Goal: Check status: Check status

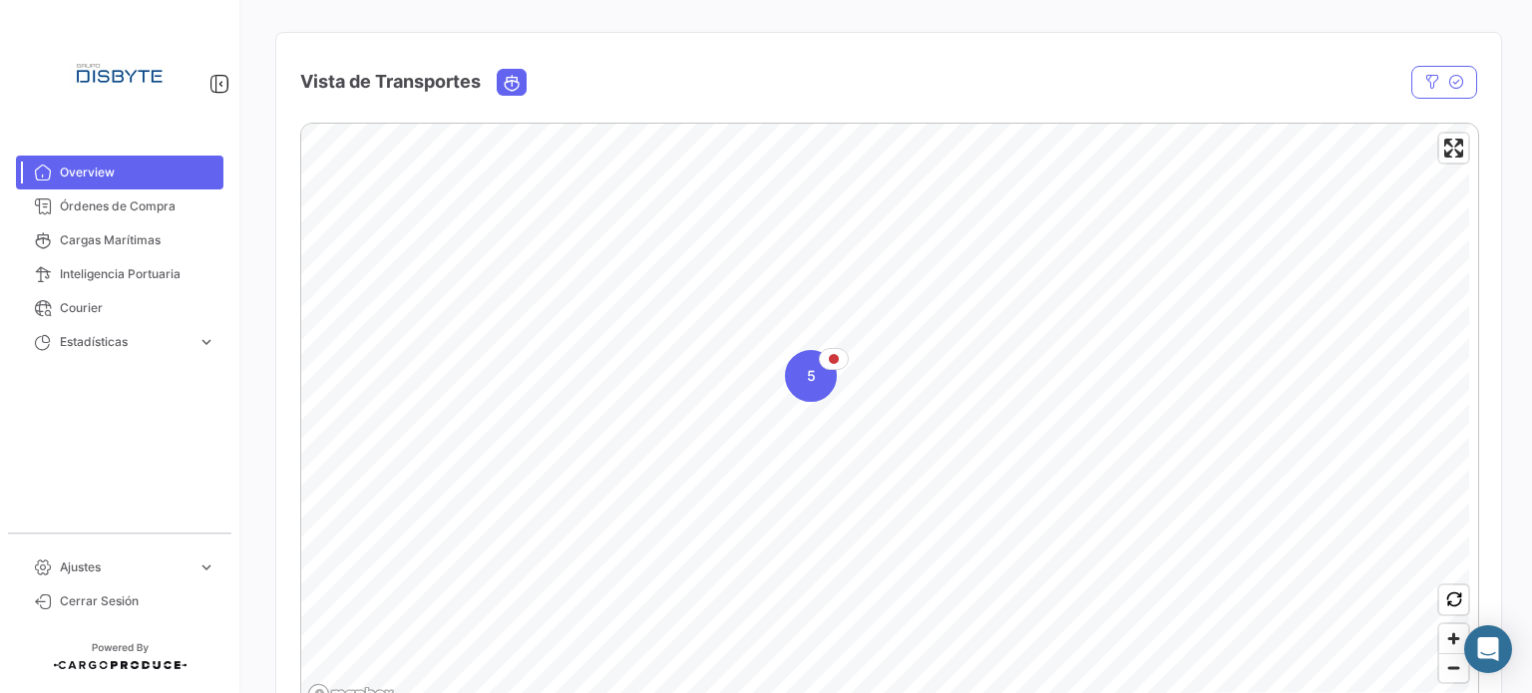
scroll to position [299, 0]
click at [801, 376] on div "5" at bounding box center [811, 375] width 52 height 52
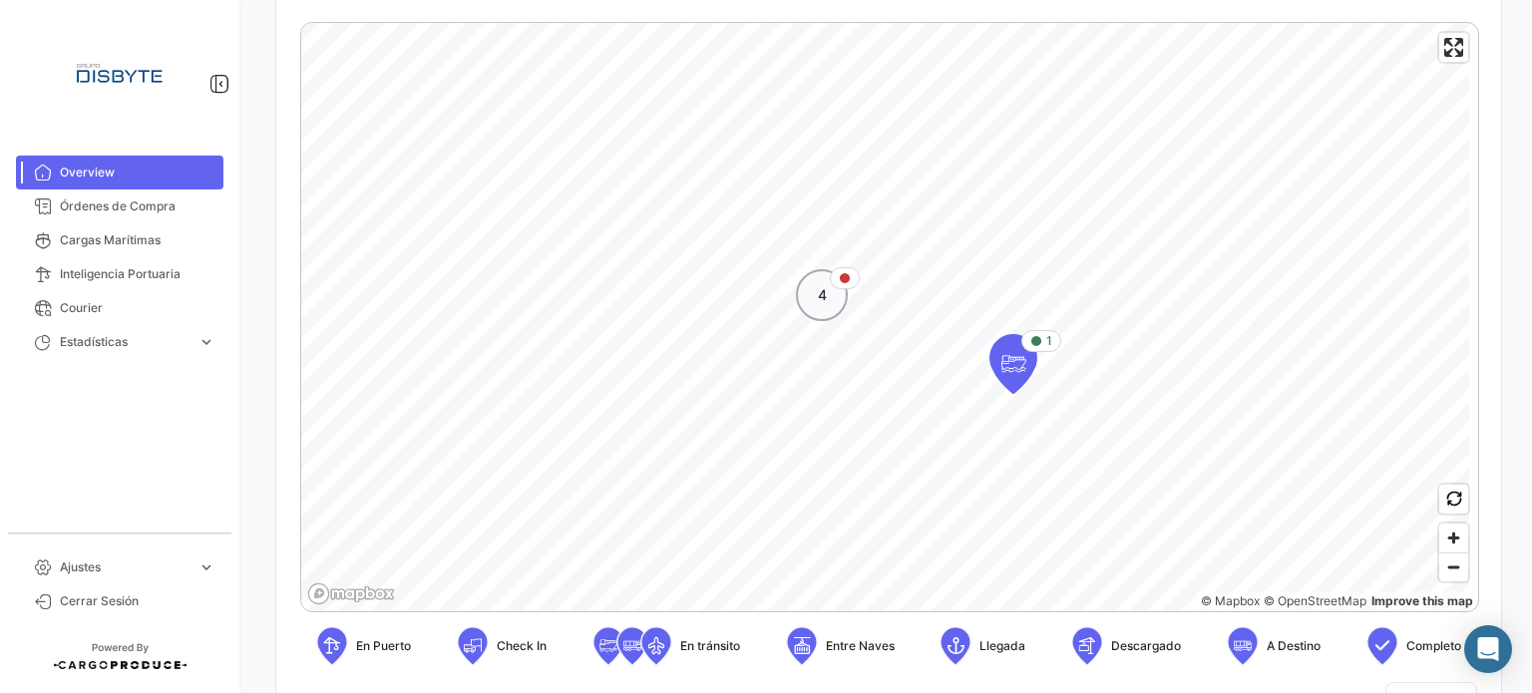
click at [841, 306] on div "4" at bounding box center [822, 295] width 52 height 52
click at [975, 454] on icon "Map marker" at bounding box center [958, 429] width 48 height 60
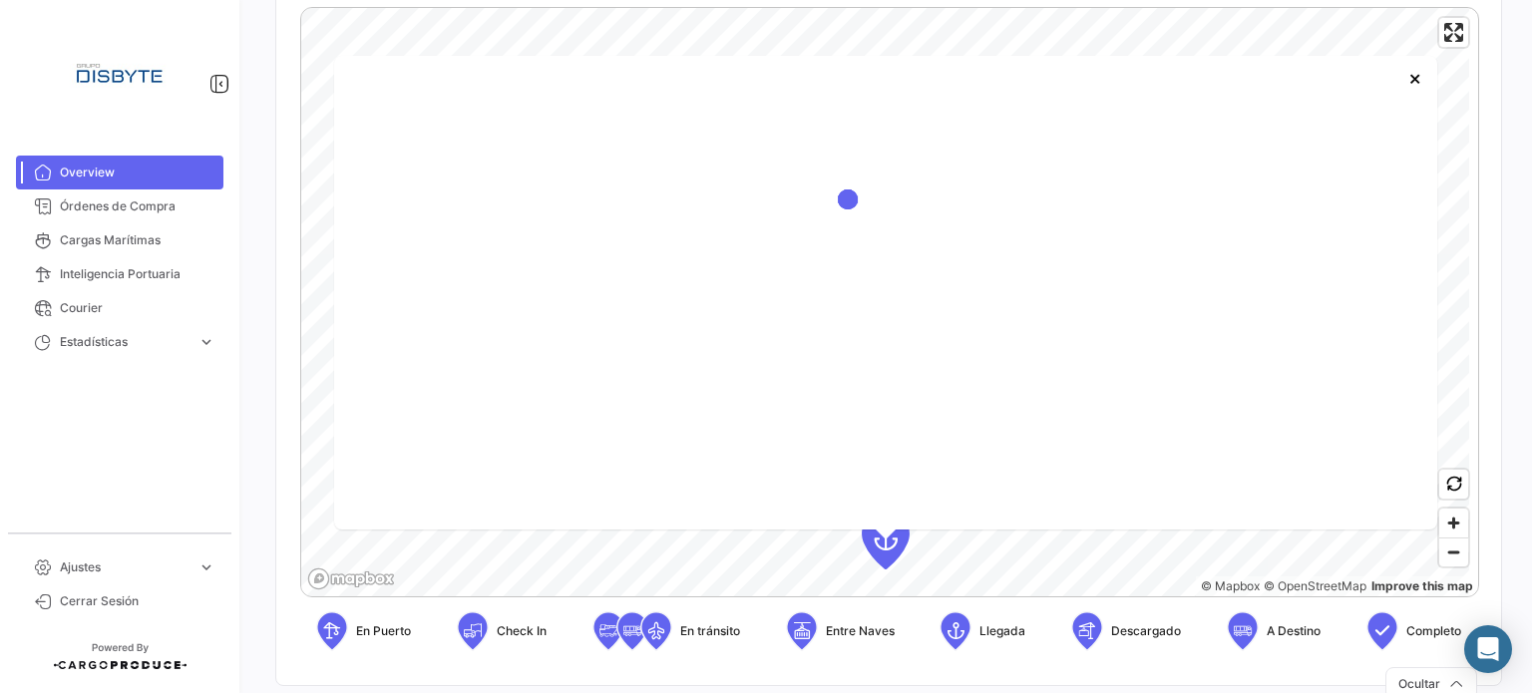
scroll to position [419, 0]
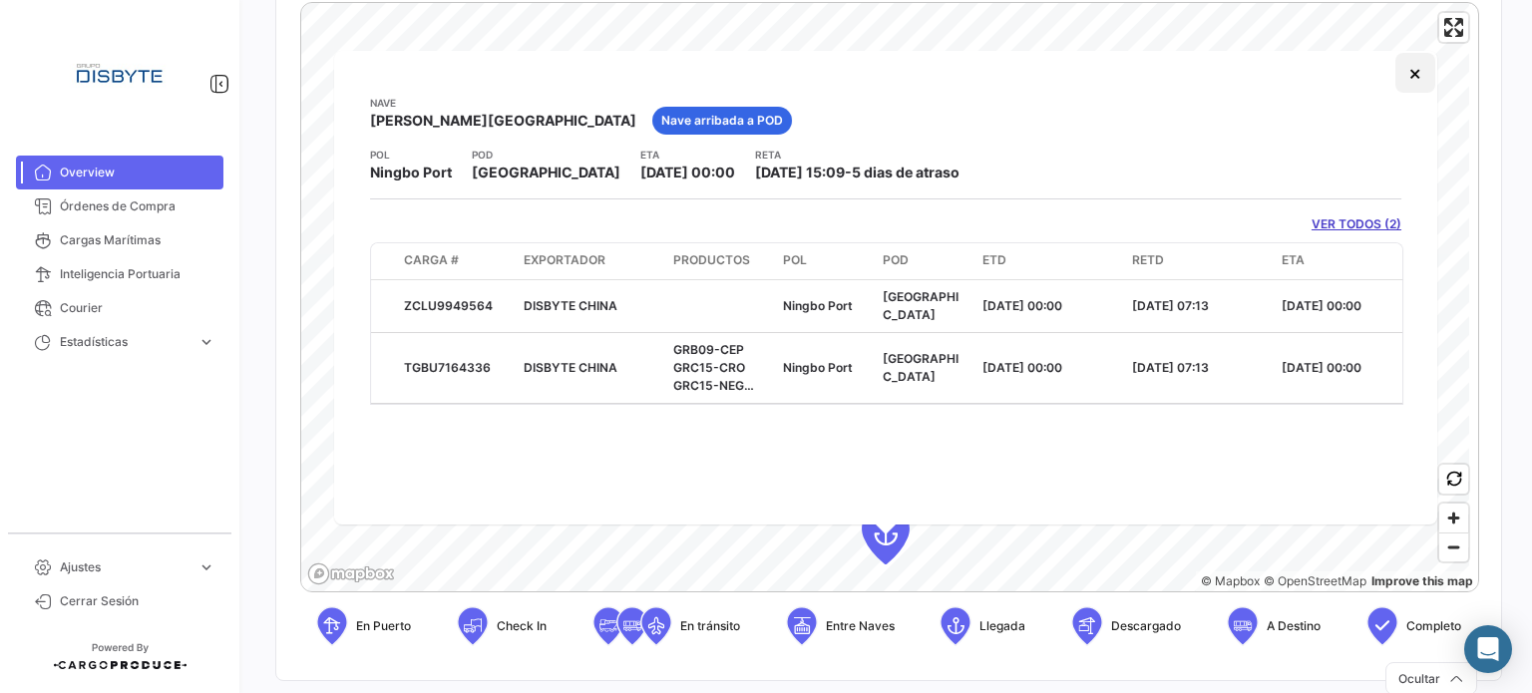
click at [1421, 71] on button "×" at bounding box center [1415, 73] width 40 height 40
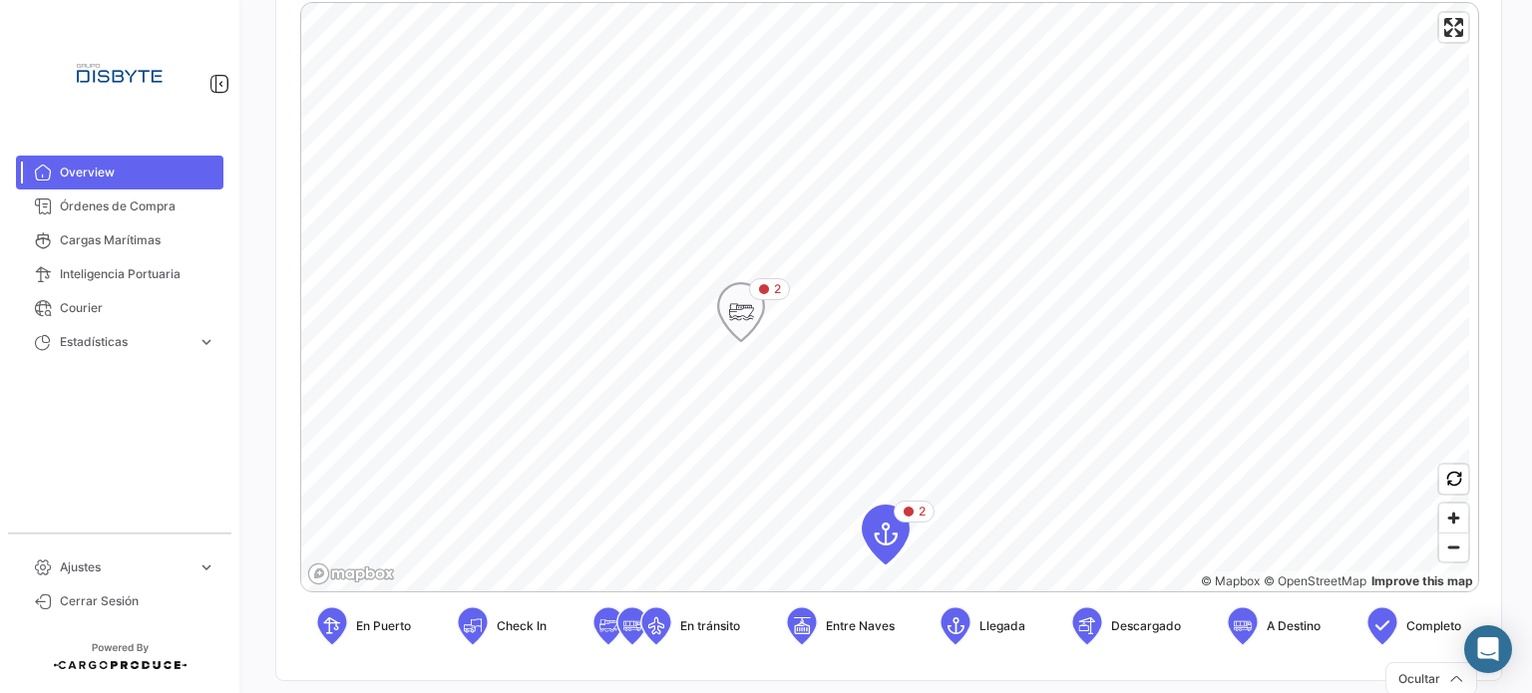
click at [744, 302] on icon "Map marker" at bounding box center [741, 312] width 28 height 42
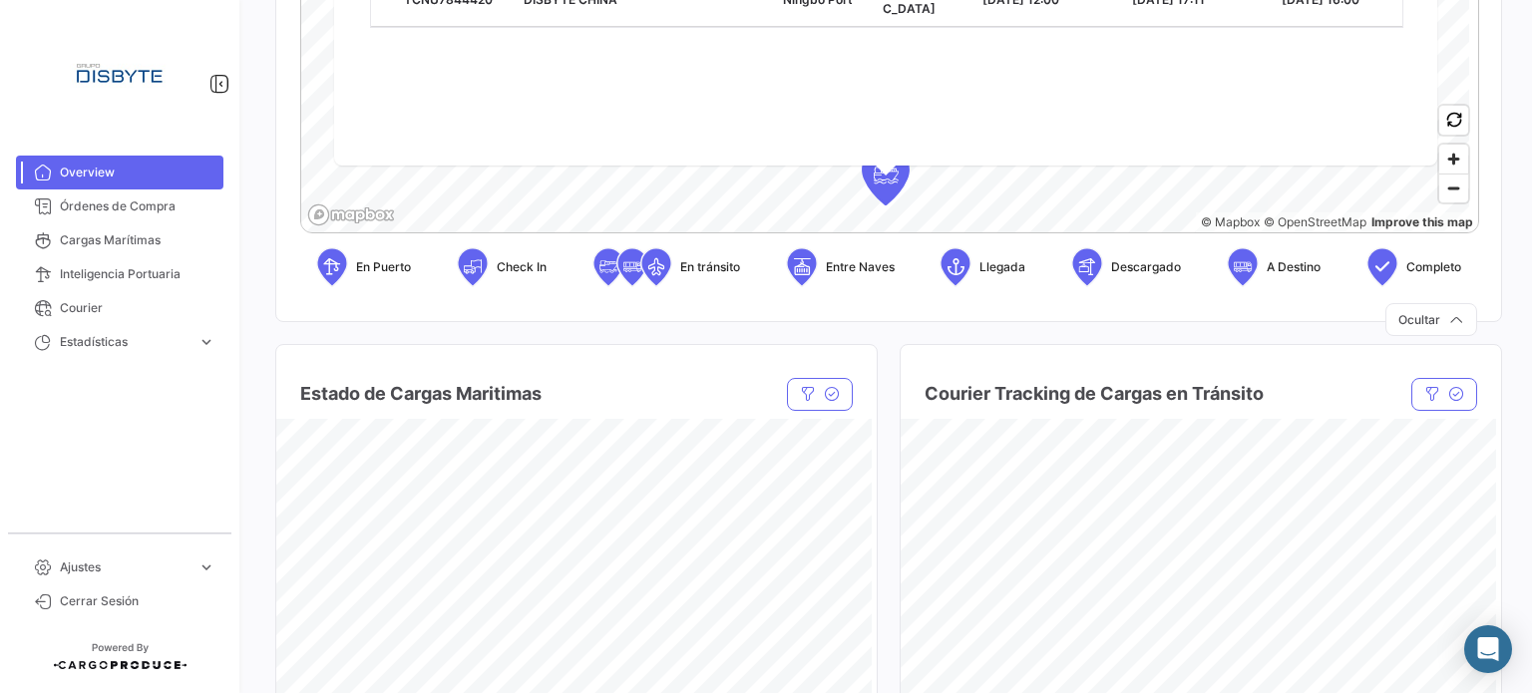
scroll to position [997, 0]
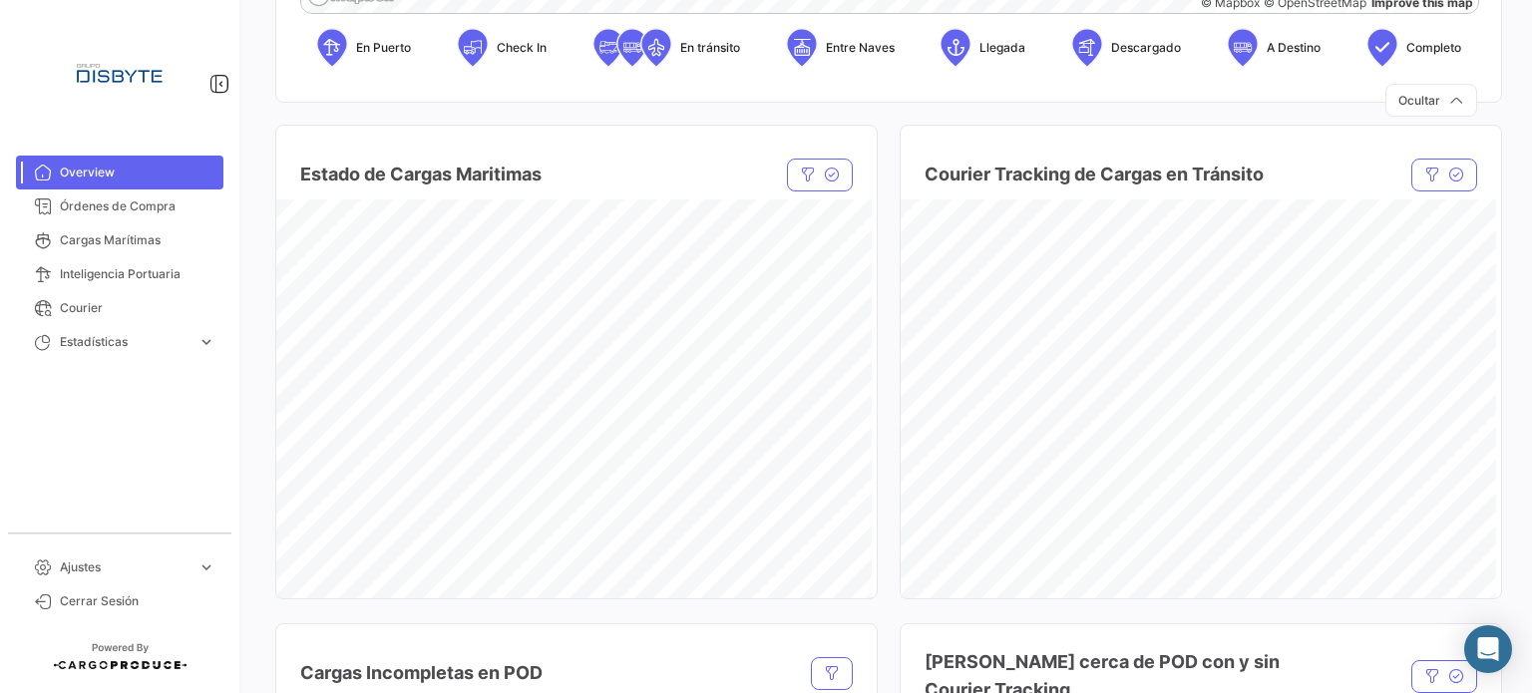
click at [883, 237] on div "Estado [PERSON_NAME] Maritimas Estado Estado Compañía naviera Compañía naviera …" at bounding box center [887, 602] width 1225 height 1003
click at [879, 115] on div "Estado [PERSON_NAME] Maritimas Estado Estado Compañía naviera Compañía naviera …" at bounding box center [887, 602] width 1225 height 1003
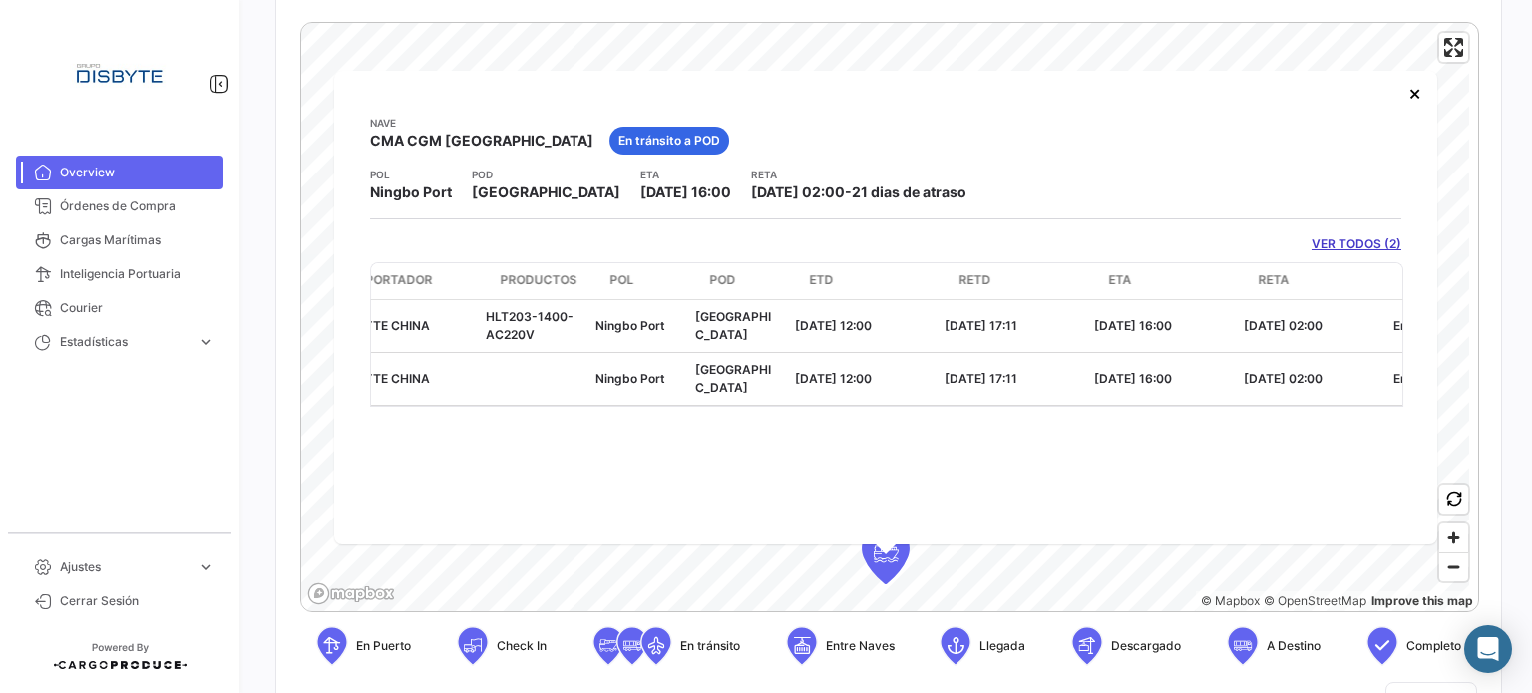
scroll to position [0, 0]
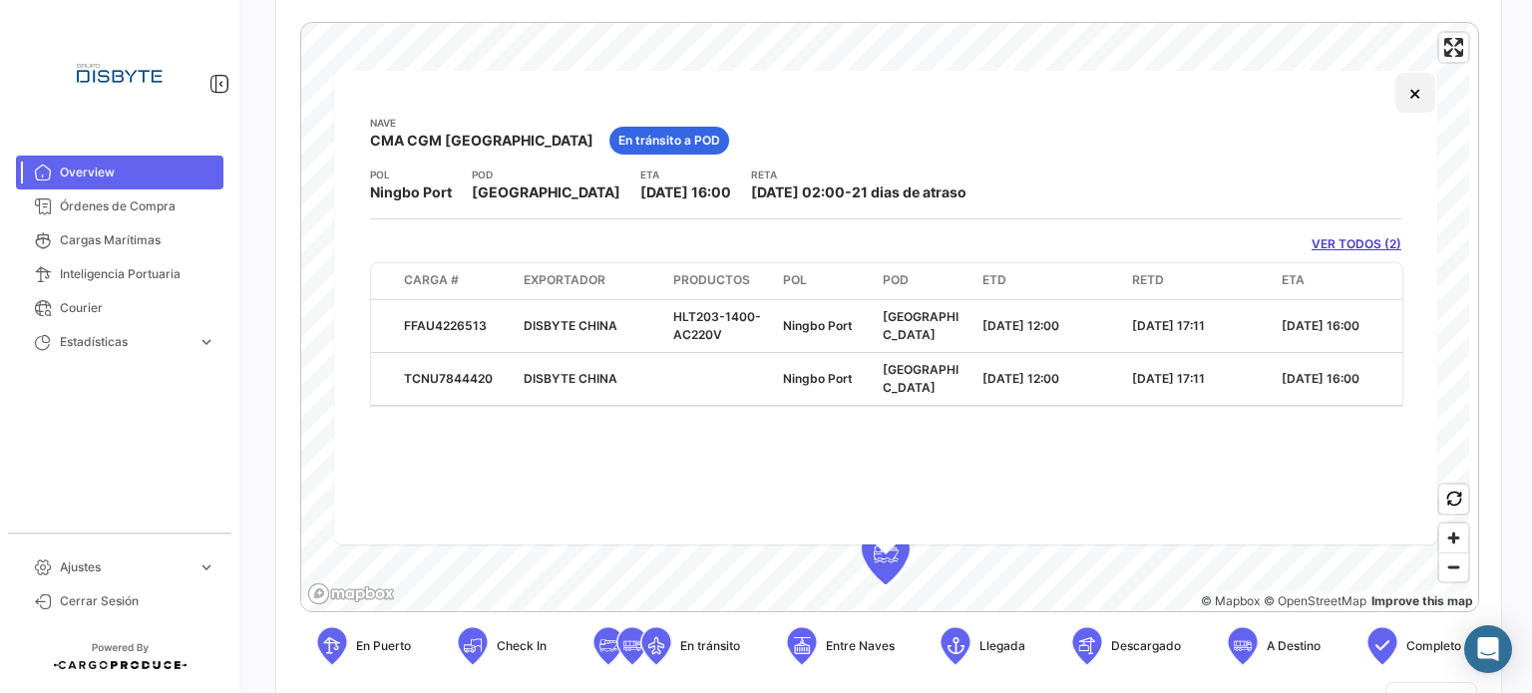
click at [1418, 104] on button "×" at bounding box center [1415, 93] width 40 height 40
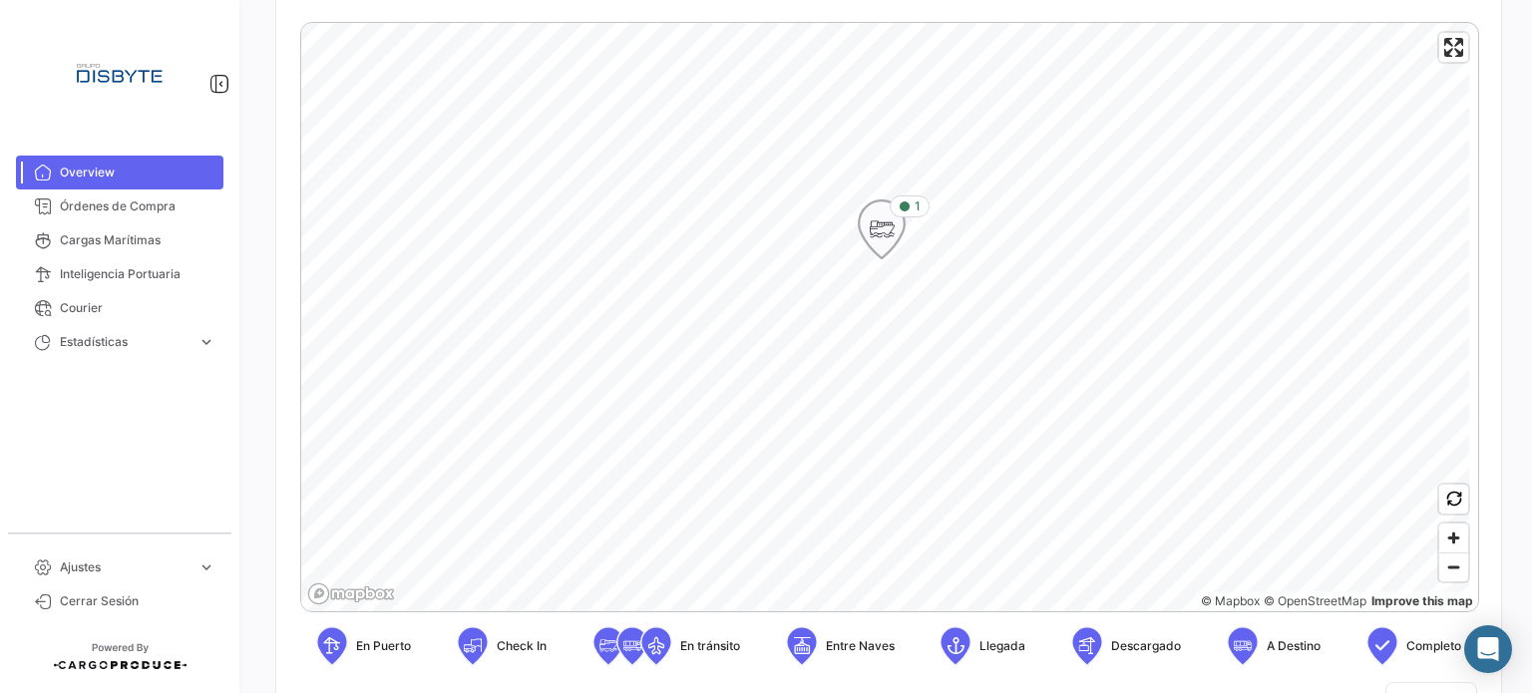
click at [888, 234] on icon "Map marker" at bounding box center [882, 229] width 28 height 42
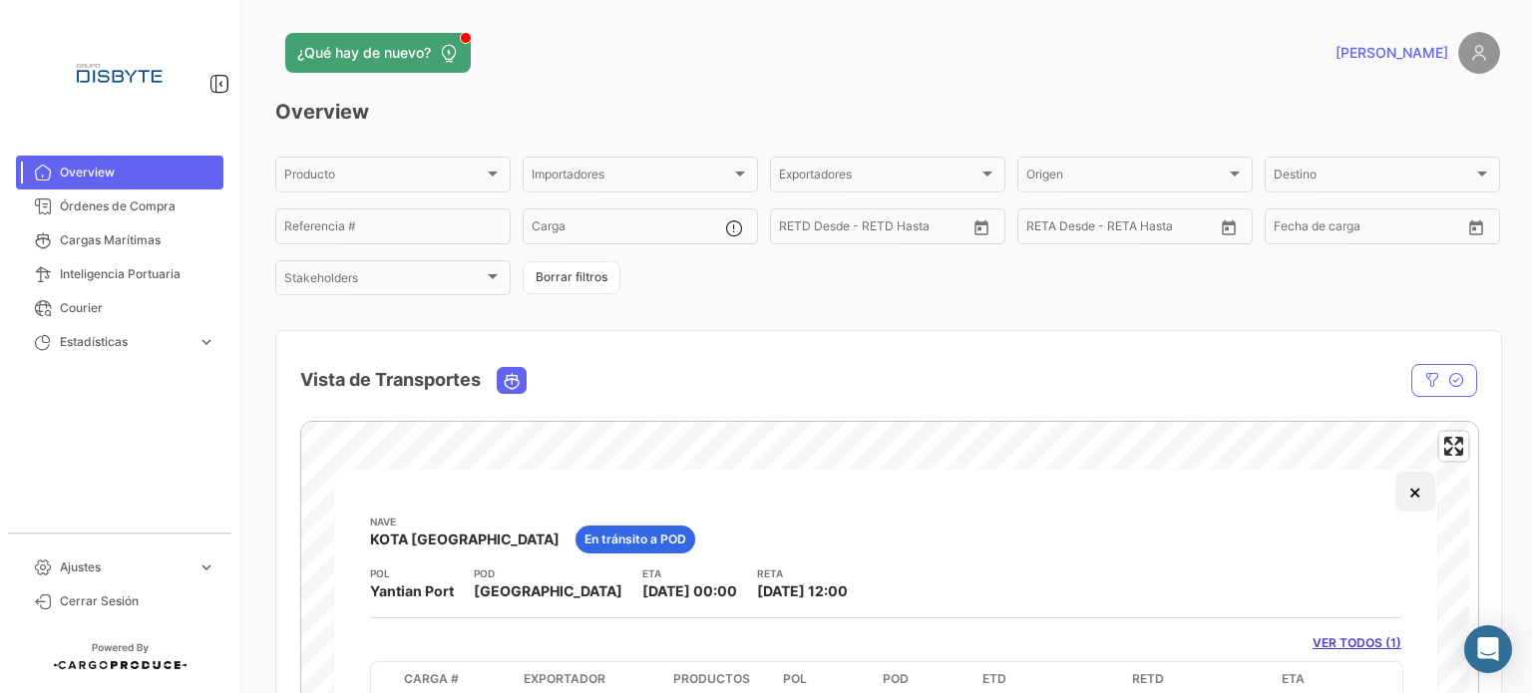
click at [1411, 493] on button "×" at bounding box center [1415, 492] width 40 height 40
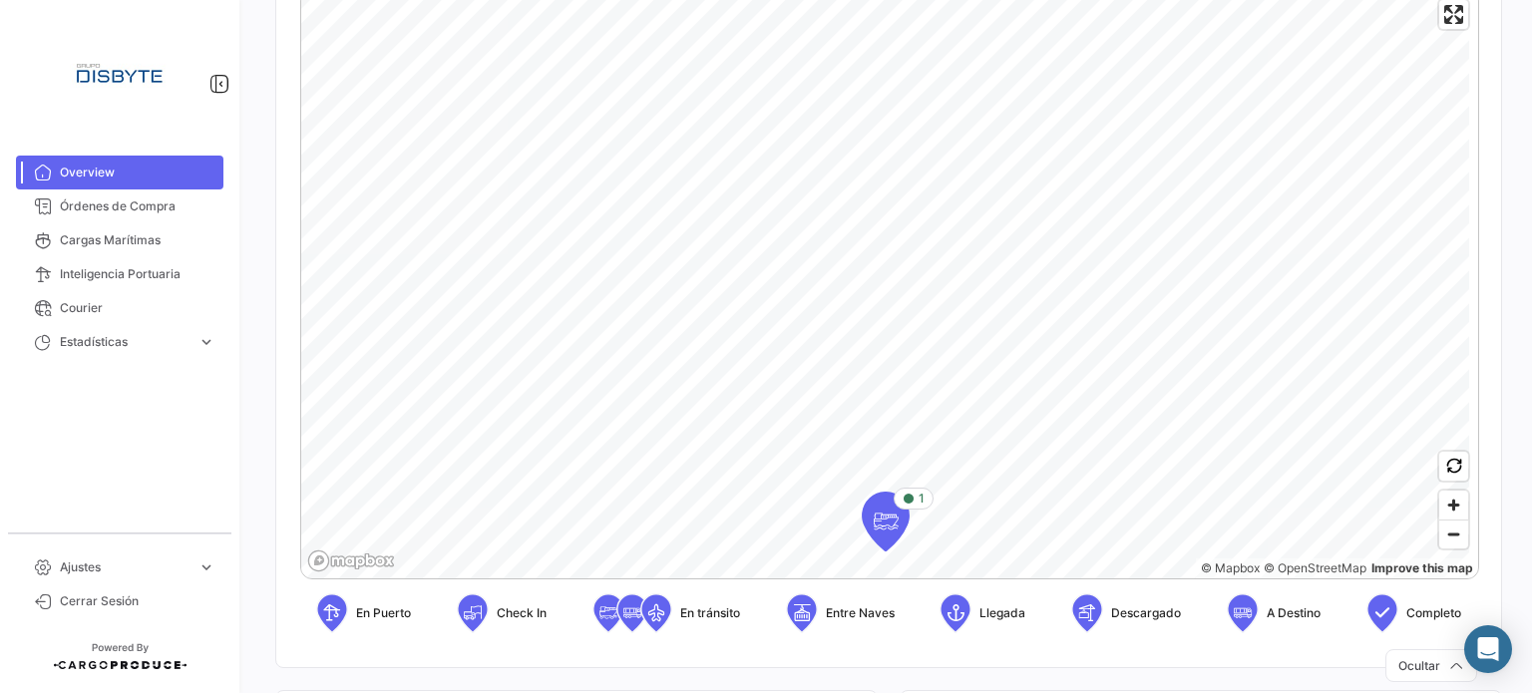
scroll to position [399, 0]
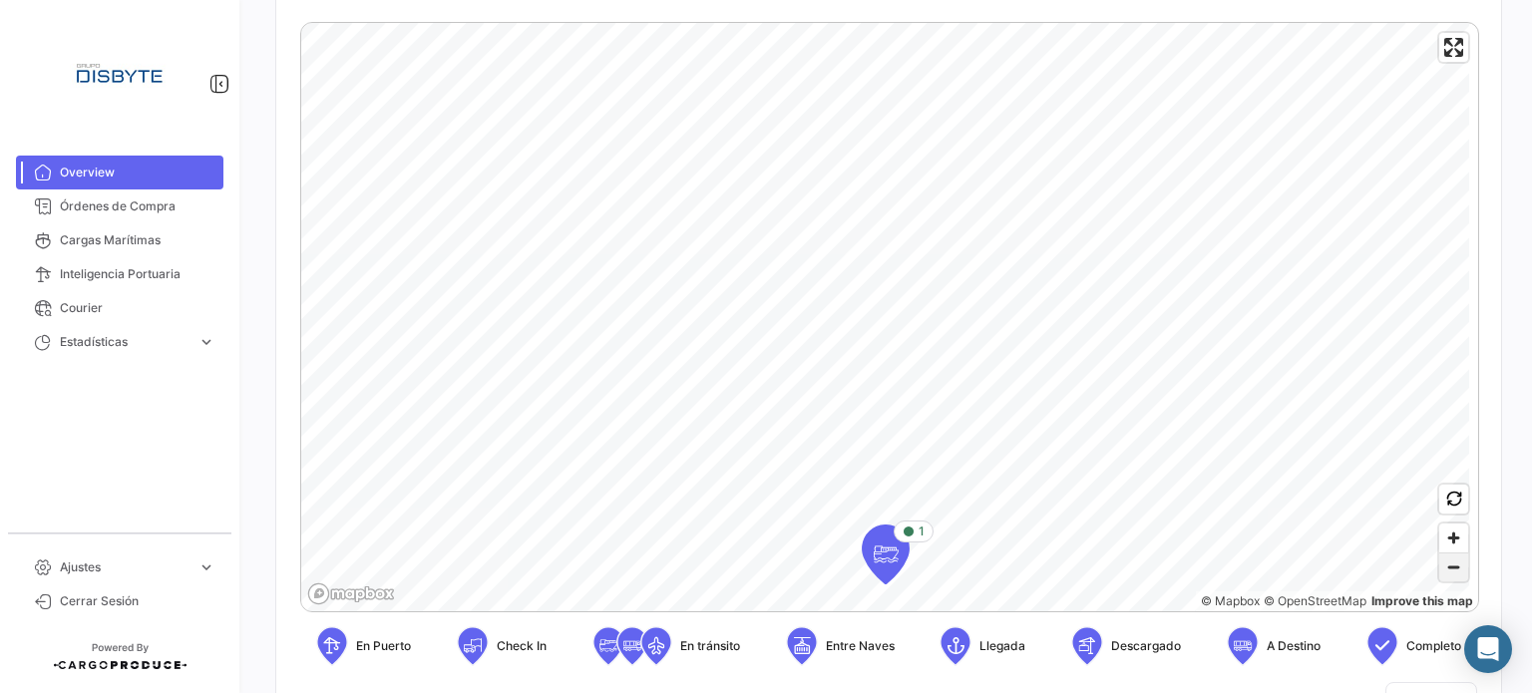
click at [1443, 569] on span "Zoom out" at bounding box center [1453, 568] width 29 height 28
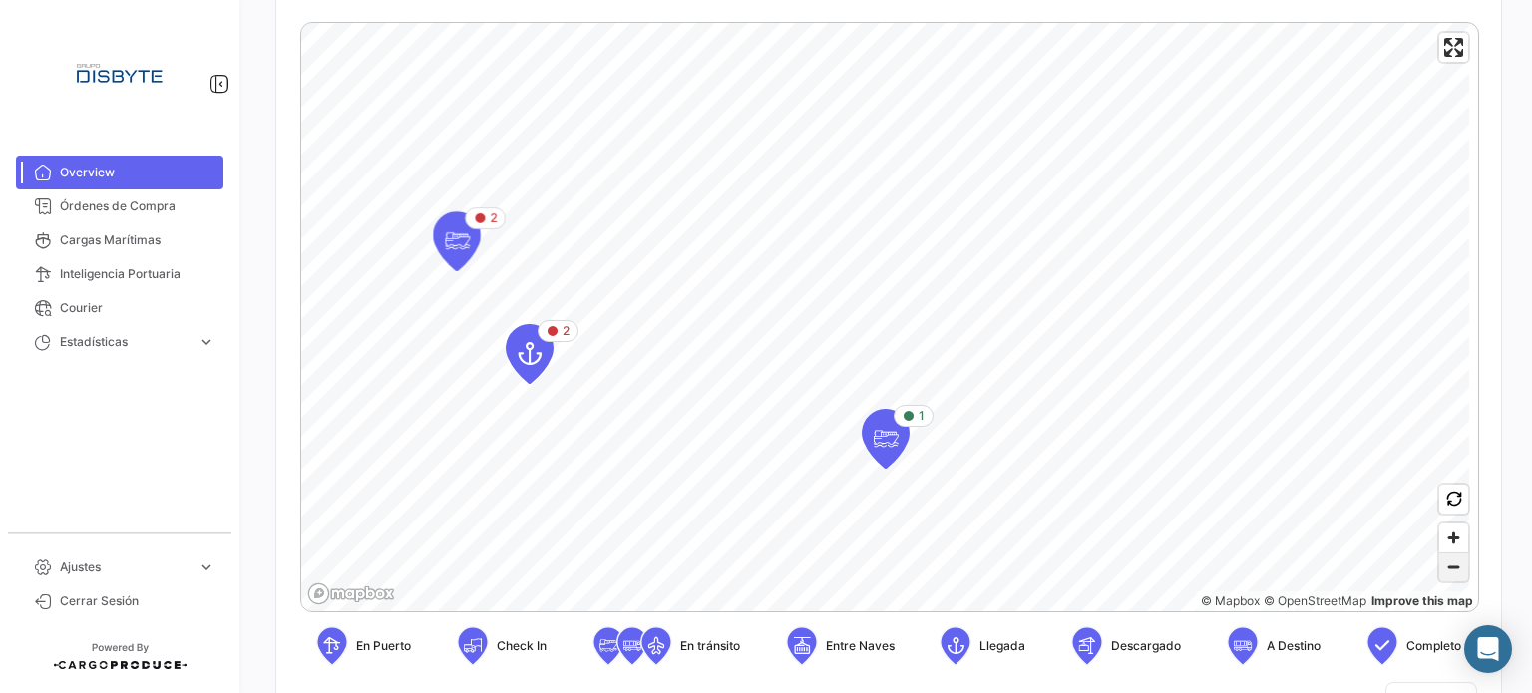
click at [1443, 569] on span "Zoom out" at bounding box center [1453, 568] width 29 height 28
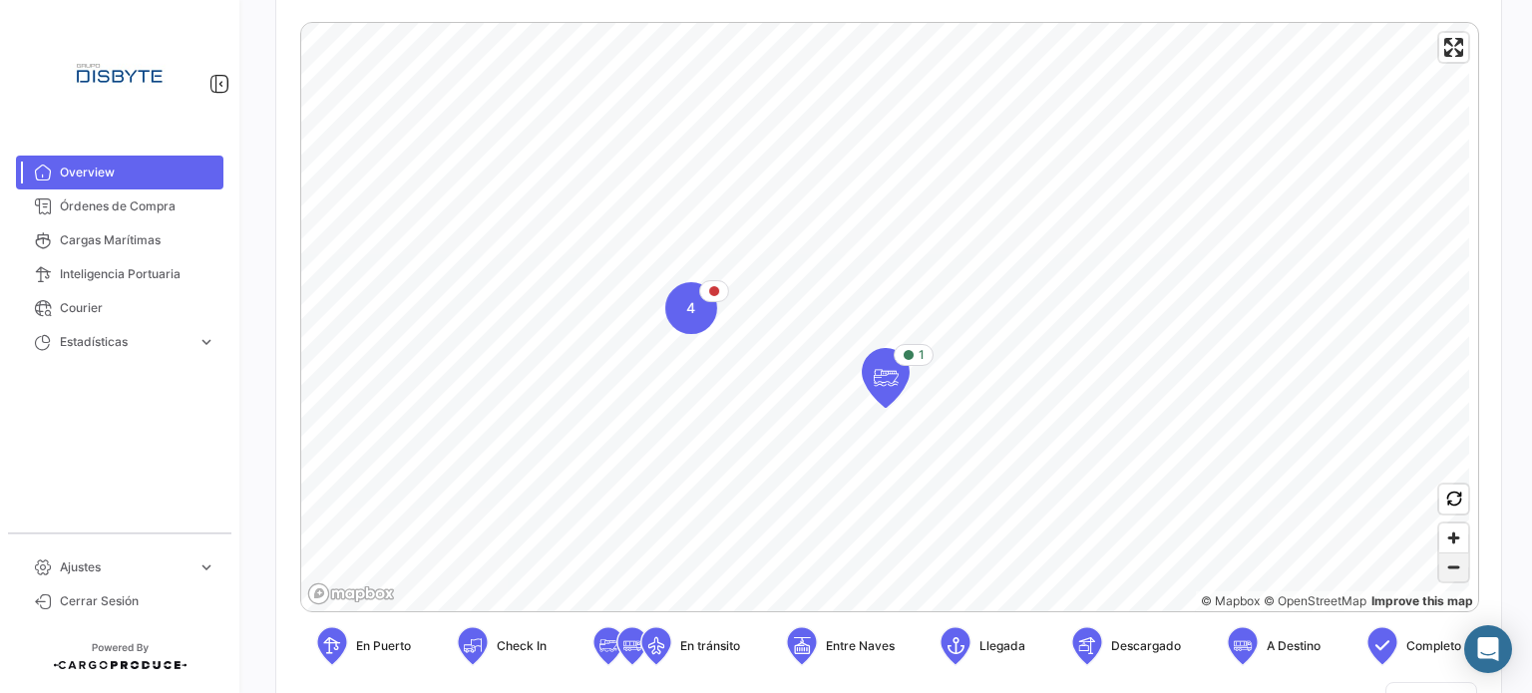
click at [1443, 569] on span "Zoom out" at bounding box center [1453, 568] width 29 height 28
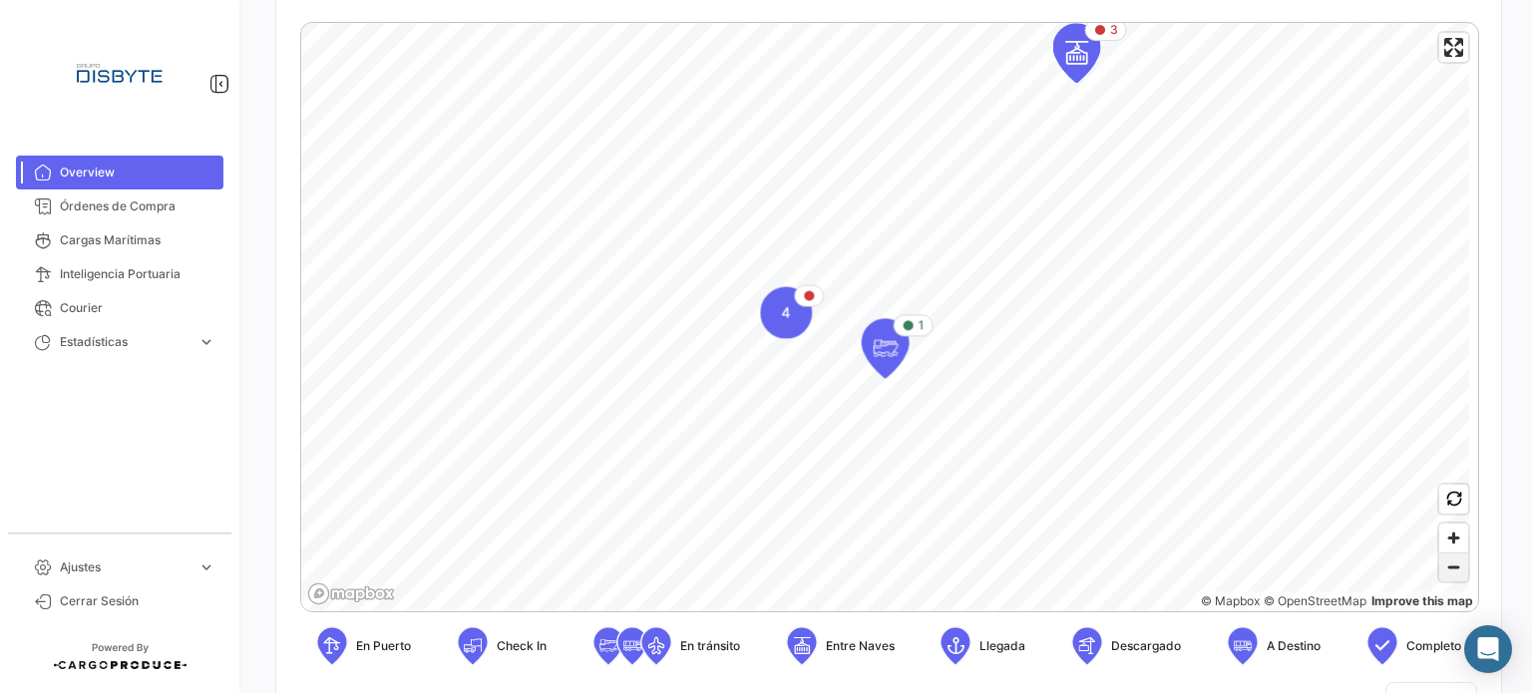
click at [1443, 569] on span "Zoom out" at bounding box center [1453, 568] width 29 height 28
